Goal: Navigation & Orientation: Understand site structure

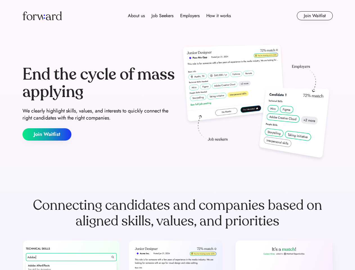
click at [177, 135] on div "End the cycle of mass applying We clearly highlight skills, values, and interes…" at bounding box center [178, 103] width 311 height 121
click at [178, 16] on div "About us Job Seekers Employers How it works" at bounding box center [180, 15] width 222 height 7
click at [42, 16] on img at bounding box center [42, 15] width 39 height 9
click at [180, 16] on div "Employers" at bounding box center [189, 15] width 19 height 7
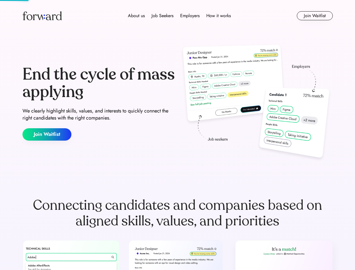
click at [136, 16] on div "About us" at bounding box center [136, 15] width 17 height 7
click at [162, 16] on div "Job Seekers" at bounding box center [163, 15] width 22 height 7
click at [189, 16] on div "Employers" at bounding box center [189, 15] width 19 height 7
click at [218, 16] on div "How it works" at bounding box center [218, 15] width 24 height 7
click at [315, 16] on button "Join Waitlist" at bounding box center [315, 15] width 36 height 9
